Goal: Task Accomplishment & Management: Use online tool/utility

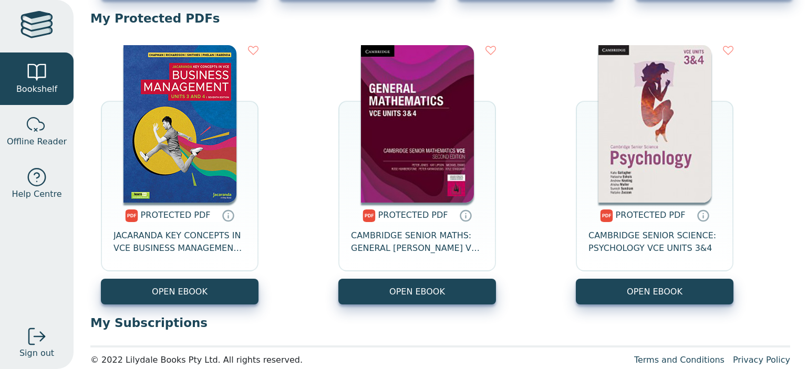
scroll to position [418, 0]
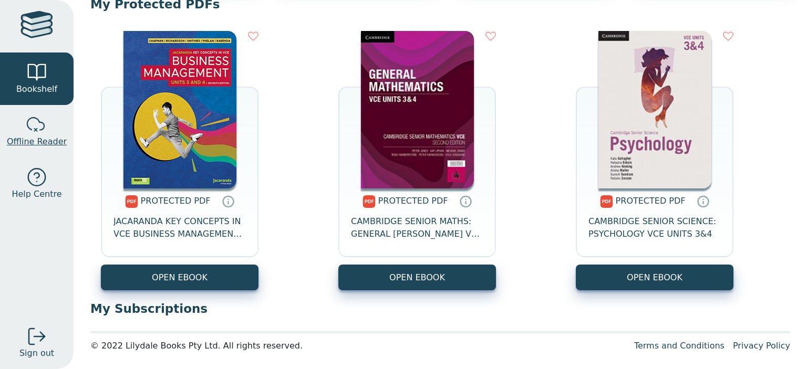
click at [26, 132] on div at bounding box center [36, 125] width 21 height 21
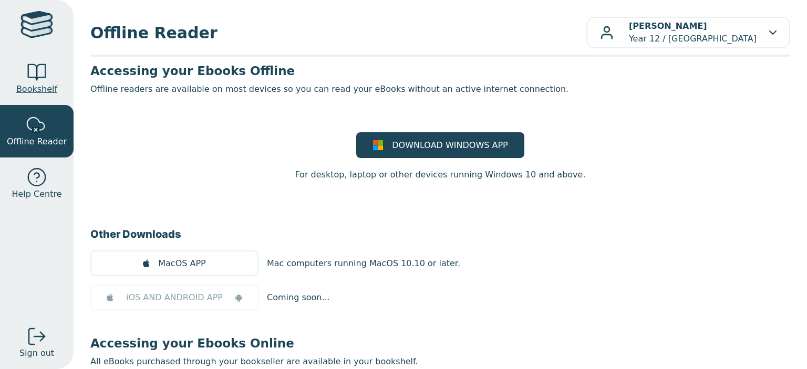
click at [28, 94] on span "Bookshelf" at bounding box center [36, 89] width 41 height 13
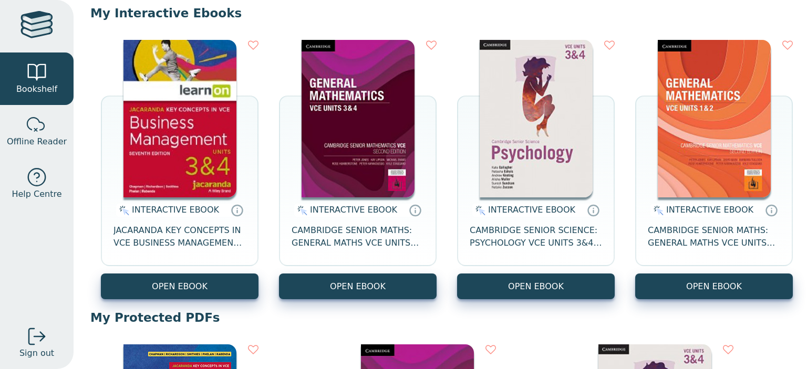
scroll to position [105, 0]
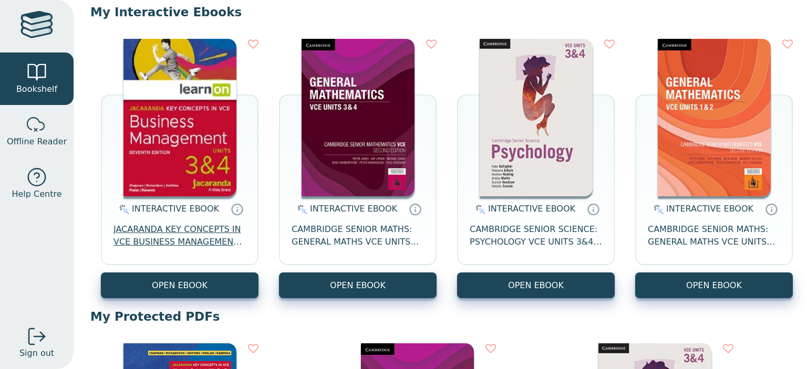
click at [202, 234] on span "JACARANDA KEY CONCEPTS IN VCE BUSINESS MANAGEMENT UNITS 3&4 7E LEARNON" at bounding box center [180, 235] width 132 height 25
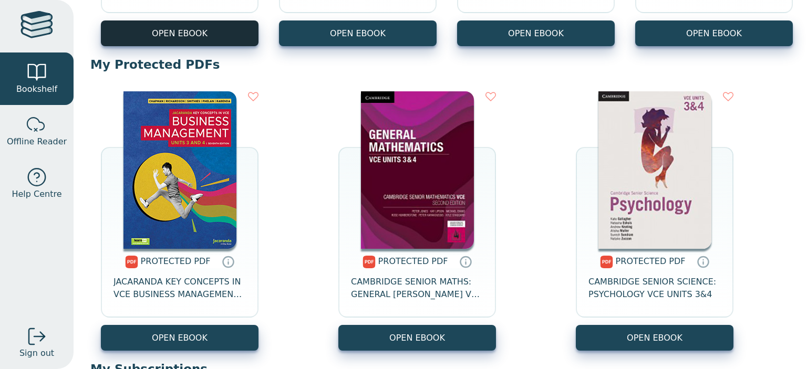
scroll to position [357, 0]
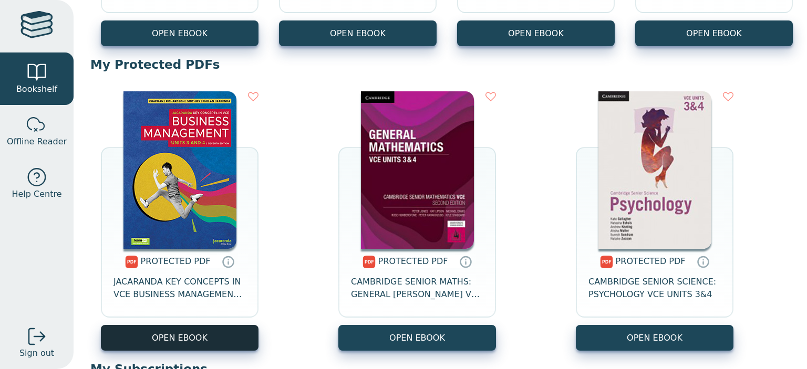
click at [182, 335] on link "OPEN EBOOK" at bounding box center [180, 338] width 158 height 26
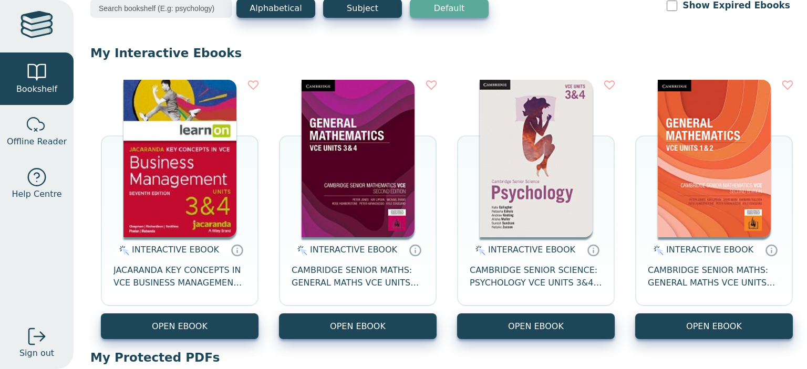
scroll to position [65, 0]
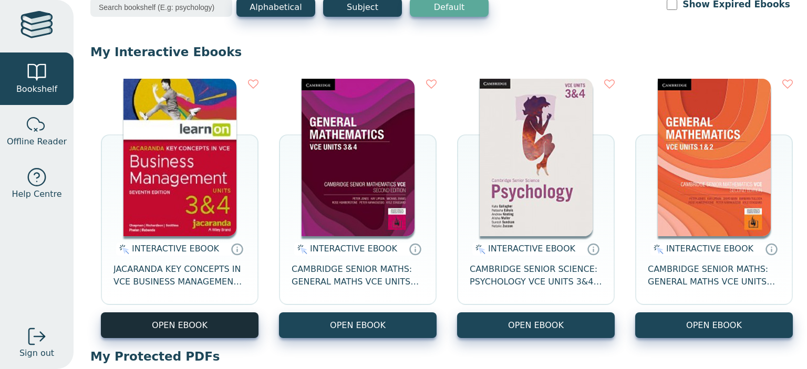
drag, startPoint x: 231, startPoint y: 251, endPoint x: 191, endPoint y: 325, distance: 84.2
